Goal: Find specific fact: Find specific fact

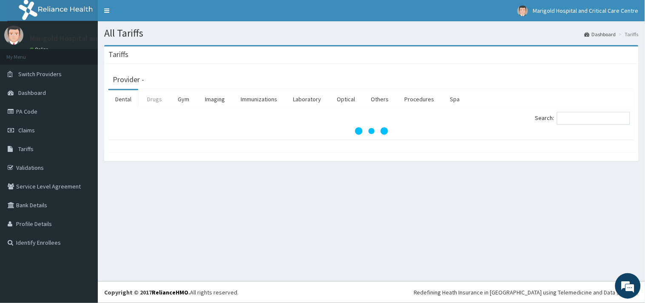
click at [157, 100] on link "Drugs" at bounding box center [154, 99] width 28 height 18
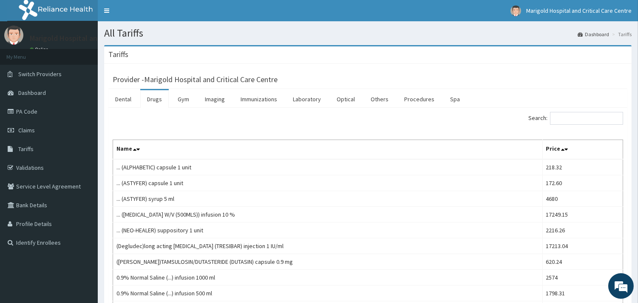
click at [583, 117] on input "Search:" at bounding box center [586, 118] width 73 height 13
paste input "Sertralin"
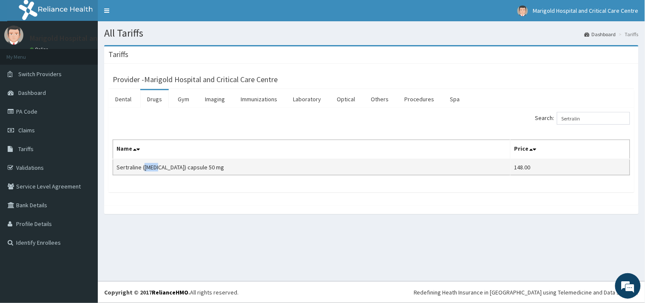
drag, startPoint x: 144, startPoint y: 168, endPoint x: 162, endPoint y: 168, distance: 17.9
click at [162, 168] on td "Sertraline (ZOLOFT) capsule 50 mg" at bounding box center [312, 167] width 398 height 16
copy td "ZOLOF"
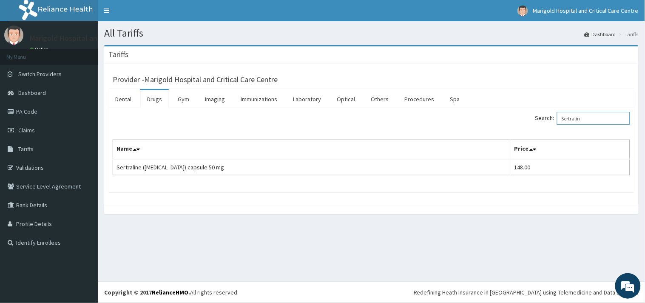
drag, startPoint x: 603, startPoint y: 116, endPoint x: 459, endPoint y: 135, distance: 145.0
click at [459, 135] on div "Search: Sertralin Name Price Sertraline (ZOLOFT) capsule 50 mg 148.00" at bounding box center [372, 143] width 518 height 63
paste input "ZOLOF"
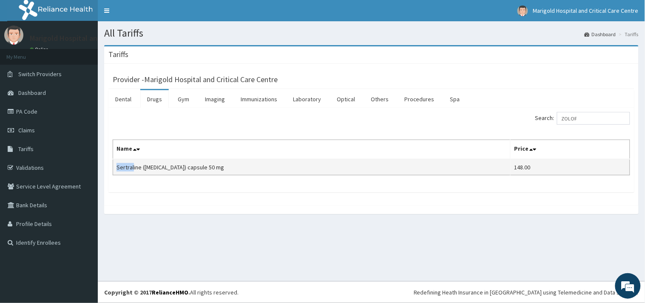
drag, startPoint x: 115, startPoint y: 171, endPoint x: 133, endPoint y: 171, distance: 17.9
click at [133, 171] on td "Sertraline (ZOLOFT) capsule 50 mg" at bounding box center [312, 167] width 398 height 16
copy td "Sertral"
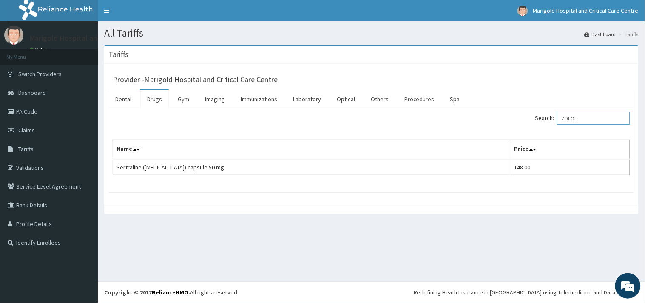
drag, startPoint x: 583, startPoint y: 122, endPoint x: 552, endPoint y: 122, distance: 30.6
click at [551, 121] on label "Search: ZOLOF" at bounding box center [582, 118] width 95 height 13
paste input "Sertral"
type input "Sertral"
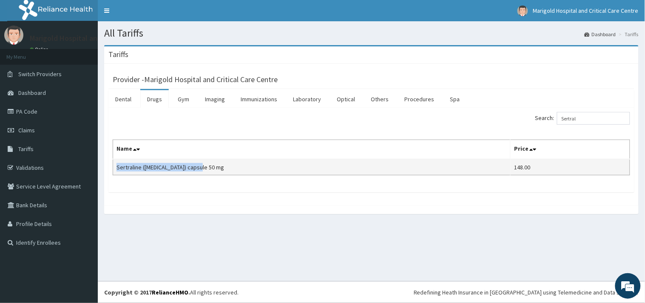
drag, startPoint x: 117, startPoint y: 166, endPoint x: 205, endPoint y: 161, distance: 87.8
click at [205, 161] on td "Sertraline (ZOLOFT) capsule 50 mg" at bounding box center [312, 167] width 398 height 16
copy td "Sertraline (ZOLOFT) capsule 50 mg"
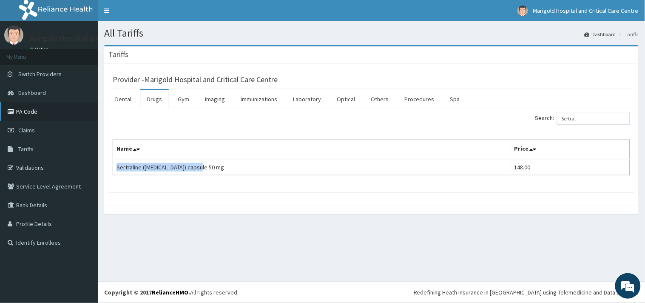
click at [45, 111] on link "PA Code" at bounding box center [49, 111] width 98 height 19
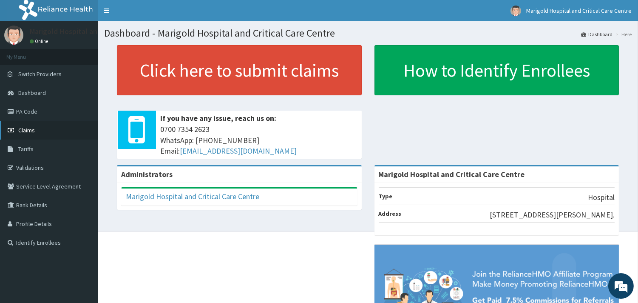
click at [44, 132] on link "Claims" at bounding box center [49, 130] width 98 height 19
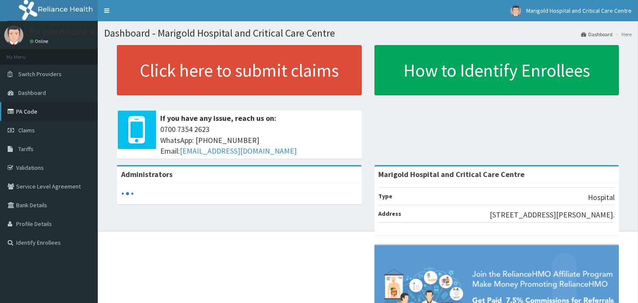
click at [28, 108] on link "PA Code" at bounding box center [49, 111] width 98 height 19
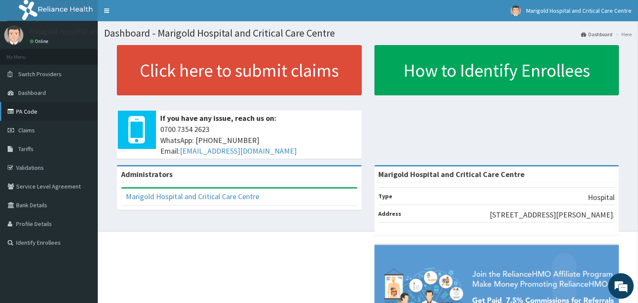
click at [43, 113] on link "PA Code" at bounding box center [49, 111] width 98 height 19
